Goal: Use online tool/utility: Utilize a website feature to perform a specific function

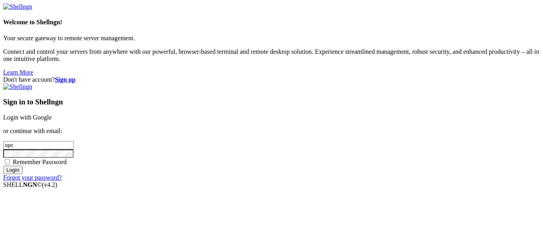
click at [52, 114] on link "Login with Google" at bounding box center [27, 117] width 49 height 7
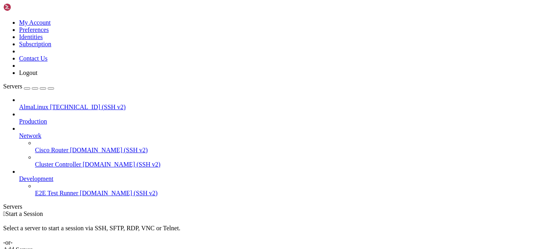
click at [60, 103] on span "[TECHNICAL_ID] (SSH v2)" at bounding box center [88, 106] width 76 height 7
click at [50, 103] on span "[TECHNICAL_ID] (SSH v2)" at bounding box center [88, 106] width 76 height 7
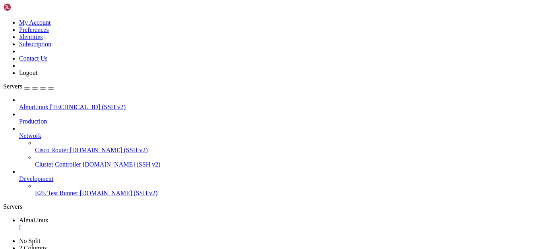
scroll to position [4, 1]
drag, startPoint x: 385, startPoint y: 410, endPoint x: 7, endPoint y: 384, distance: 378.8
copy div "Last metadata expiration check: 4:05:19 ago [DATE][DATE] 04:47:58 PM UTC. Error…"
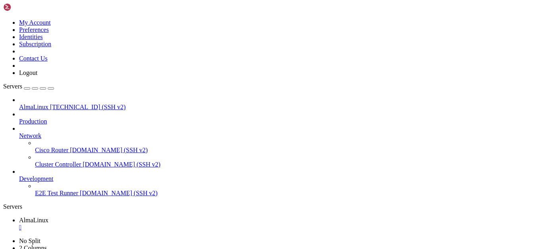
drag, startPoint x: 138, startPoint y: 525, endPoint x: 7, endPoint y: 515, distance: 131.7
copy div "Last metadata expiration check: 4:06:04 ago [DATE][DATE] 04:47:58 PM UTC. No ma…"
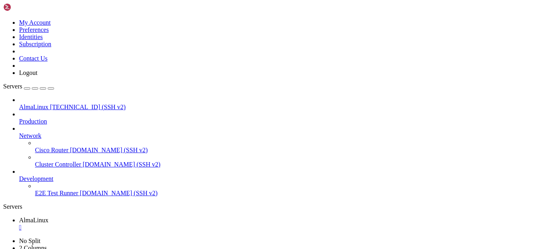
drag, startPoint x: 129, startPoint y: 524, endPoint x: 7, endPoint y: 500, distance: 124.5
copy div "[opc@instance-20250902-0236 ~]$ sudo yum install lynx -y Last metadata expirati…"
